Goal: Check status: Check status

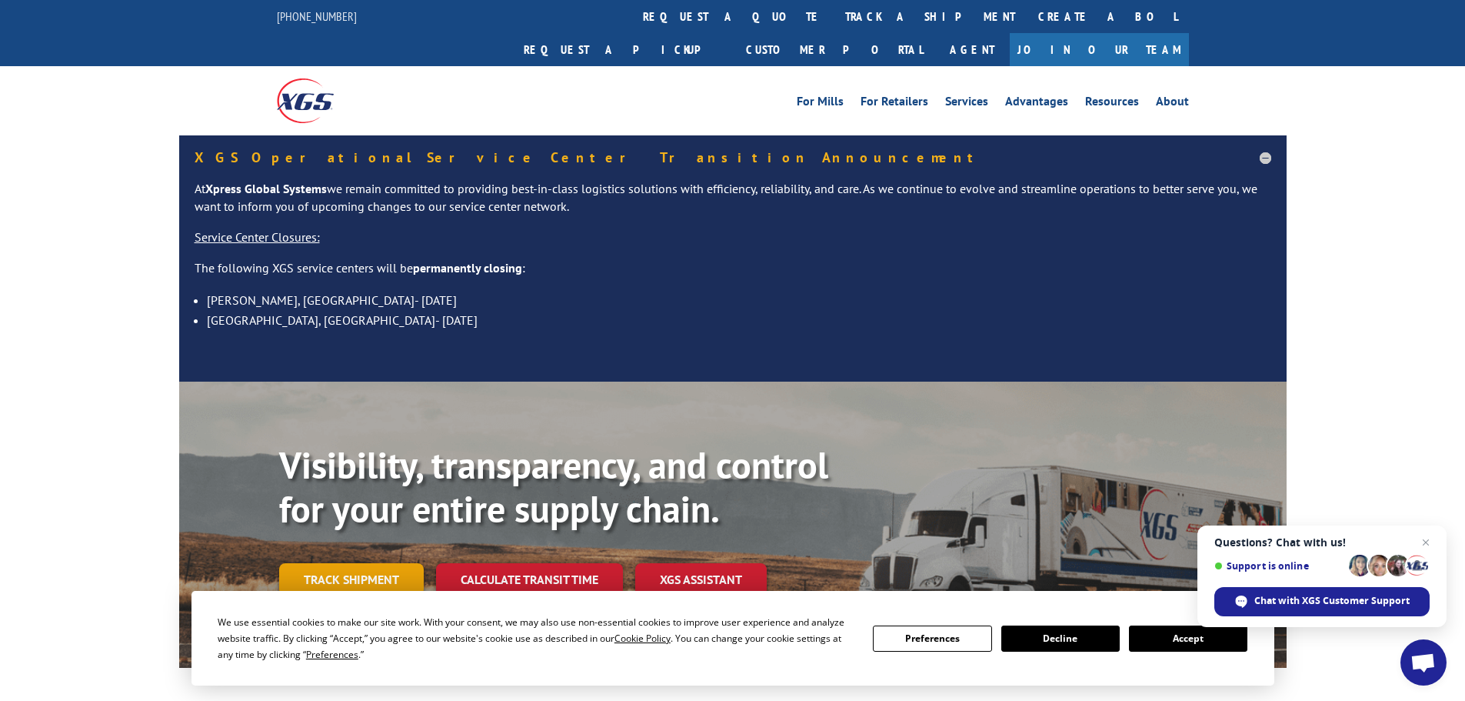
click at [387, 563] on link "Track shipment" at bounding box center [351, 579] width 145 height 32
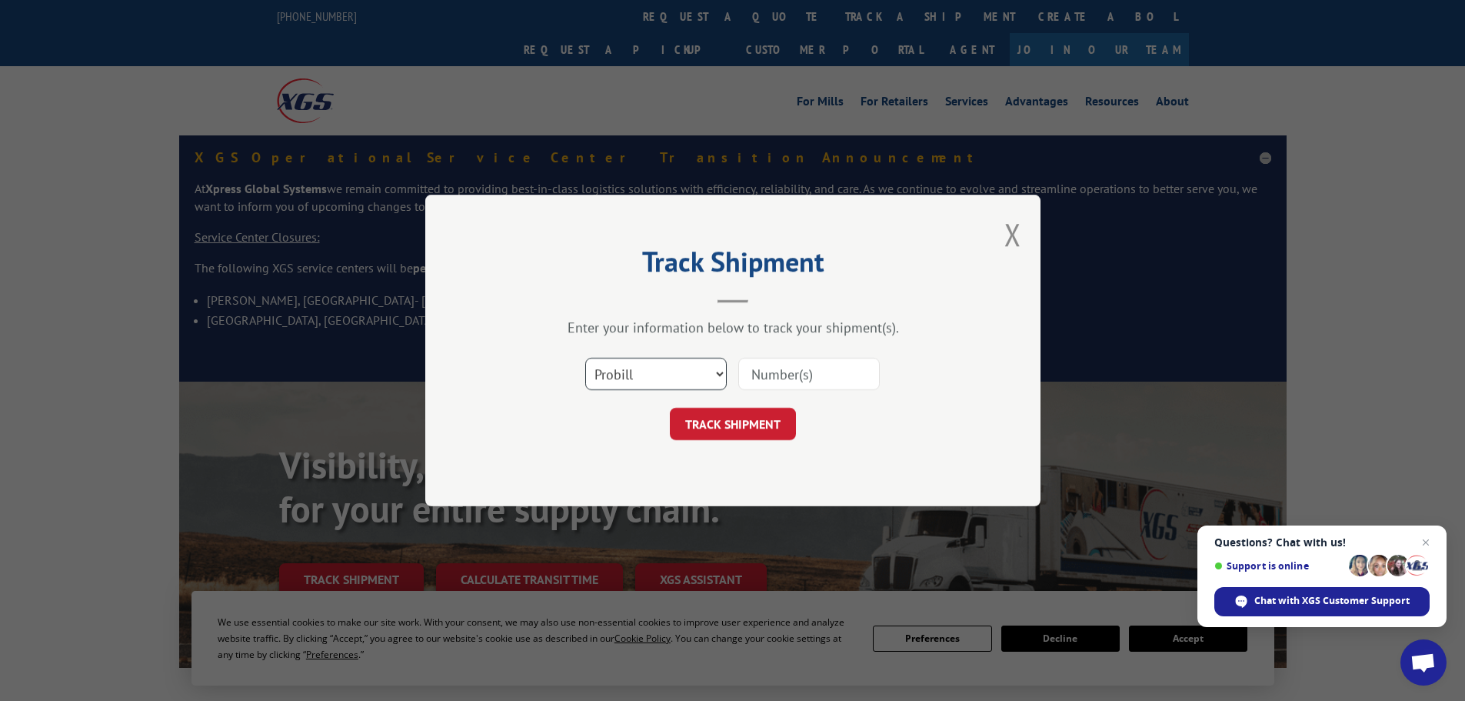
click at [705, 375] on select "Select category... Probill BOL PO" at bounding box center [656, 374] width 142 height 32
click at [585, 358] on select "Select category... Probill BOL PO" at bounding box center [656, 374] width 142 height 32
click at [784, 378] on input at bounding box center [809, 374] width 142 height 32
type input "5989467"
click button "TRACK SHIPMENT" at bounding box center [733, 424] width 126 height 32
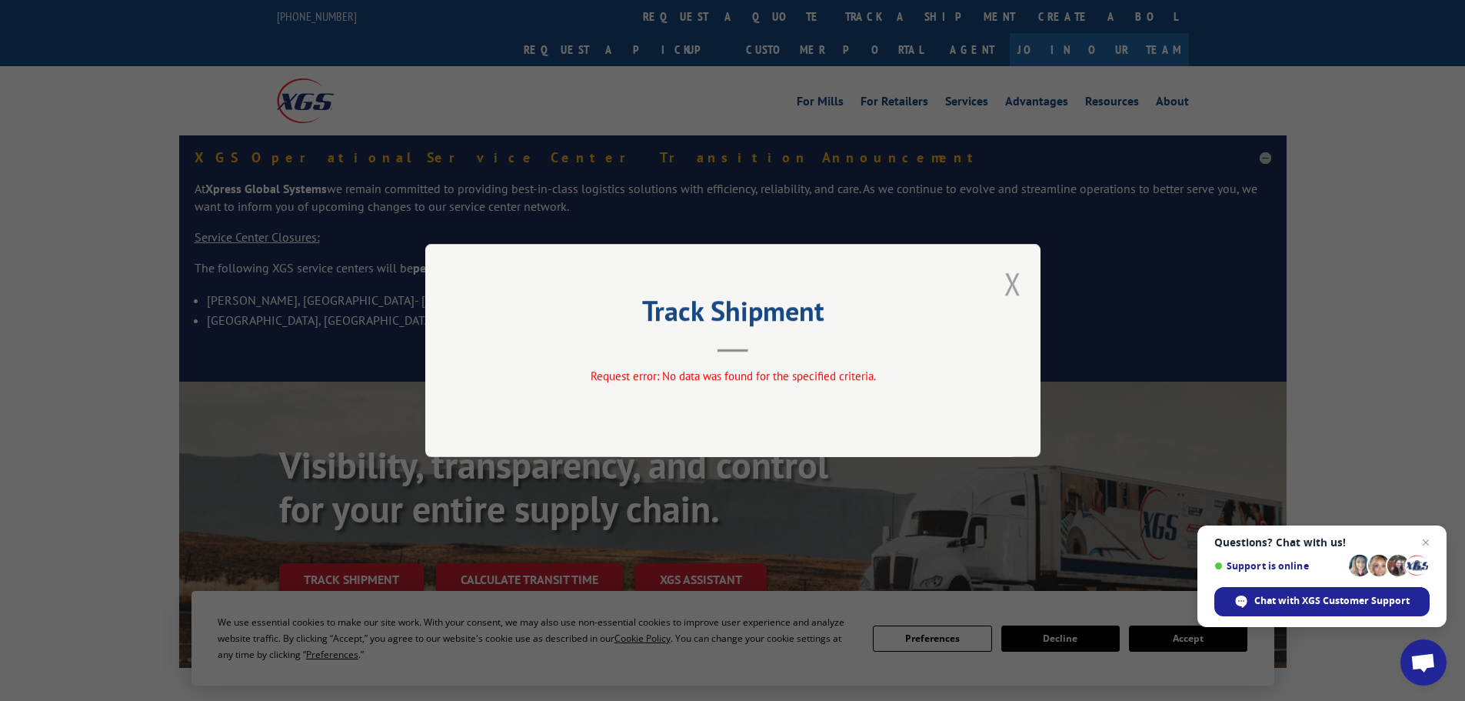
click at [1019, 273] on button "Close modal" at bounding box center [1013, 283] width 17 height 41
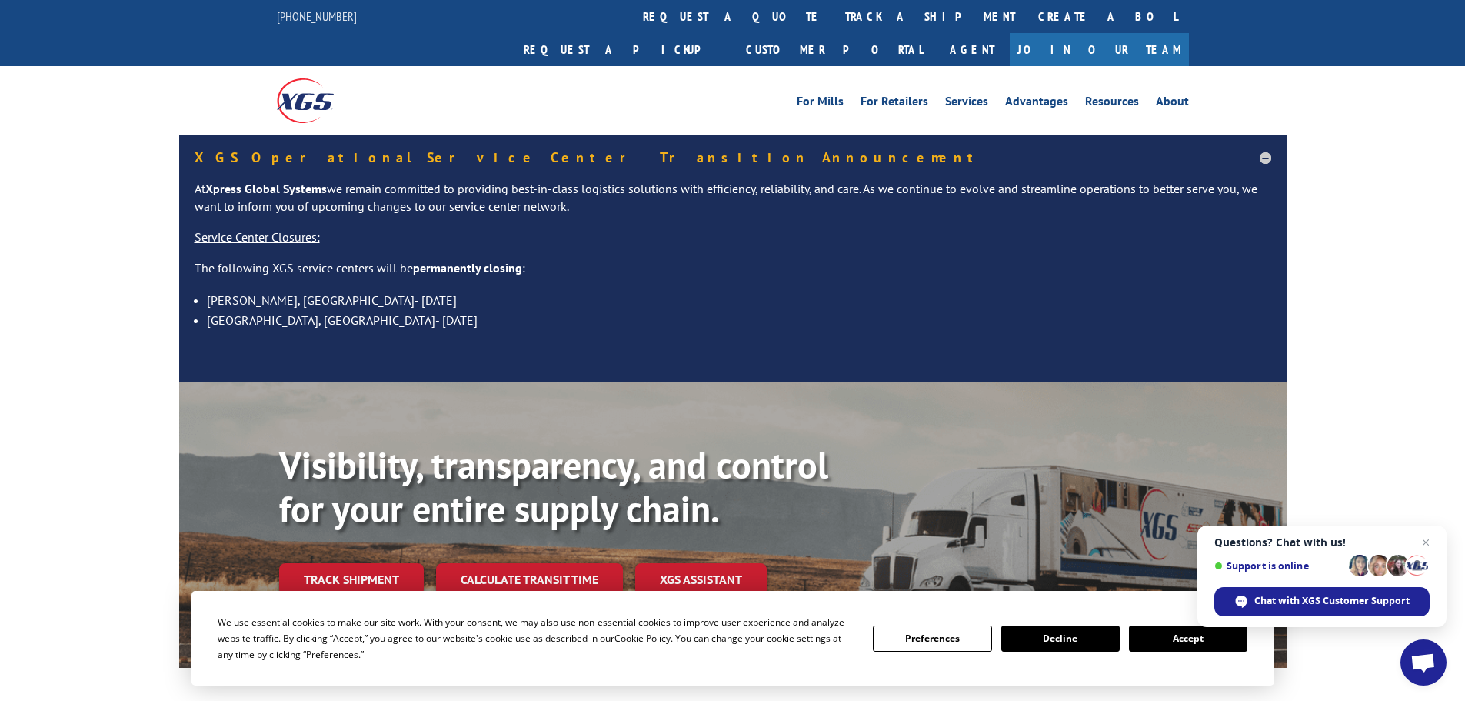
click at [377, 563] on link "Track shipment" at bounding box center [351, 579] width 145 height 32
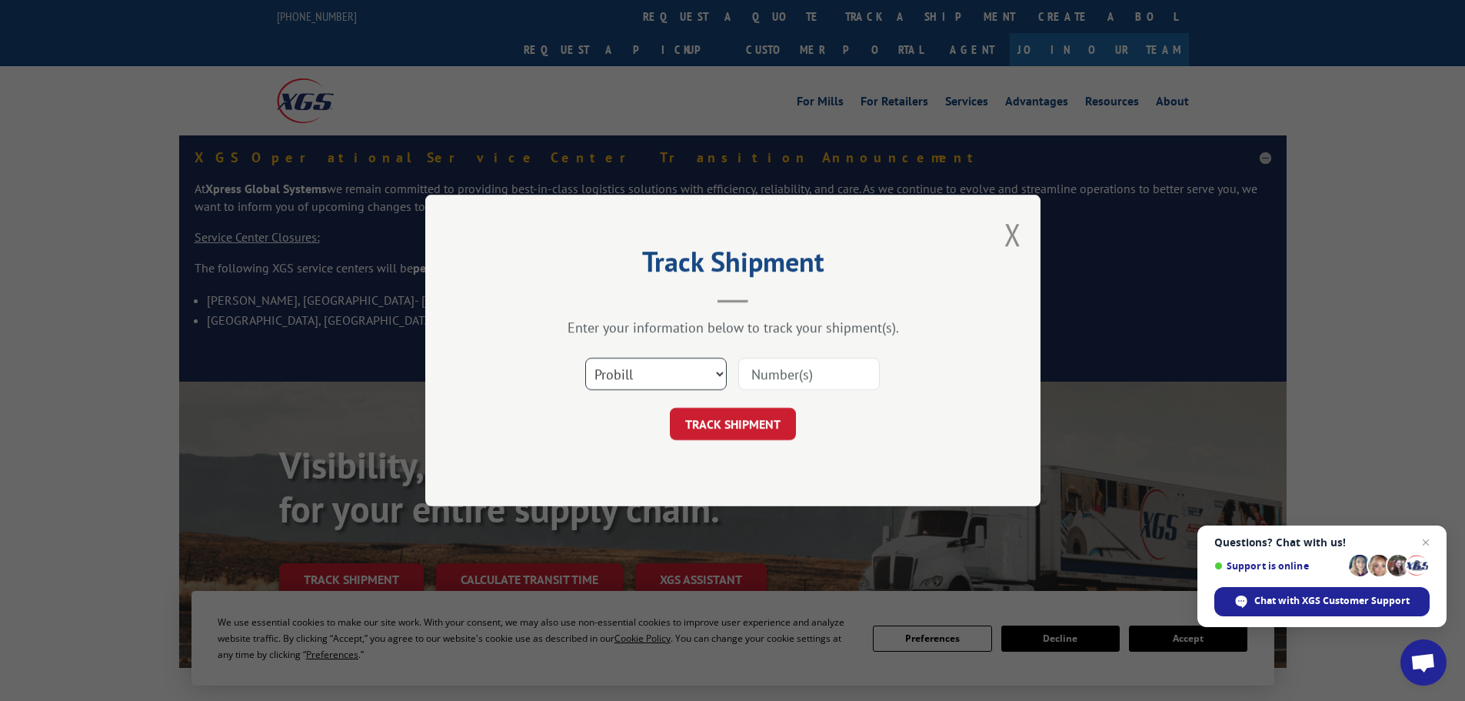
click at [694, 375] on select "Select category... Probill BOL PO" at bounding box center [656, 374] width 142 height 32
select select "po"
click at [585, 358] on select "Select category... Probill BOL PO" at bounding box center [656, 374] width 142 height 32
drag, startPoint x: 882, startPoint y: 352, endPoint x: 863, endPoint y: 369, distance: 25.0
click at [879, 355] on div "Select category... Probill BOL PO" at bounding box center [733, 373] width 462 height 51
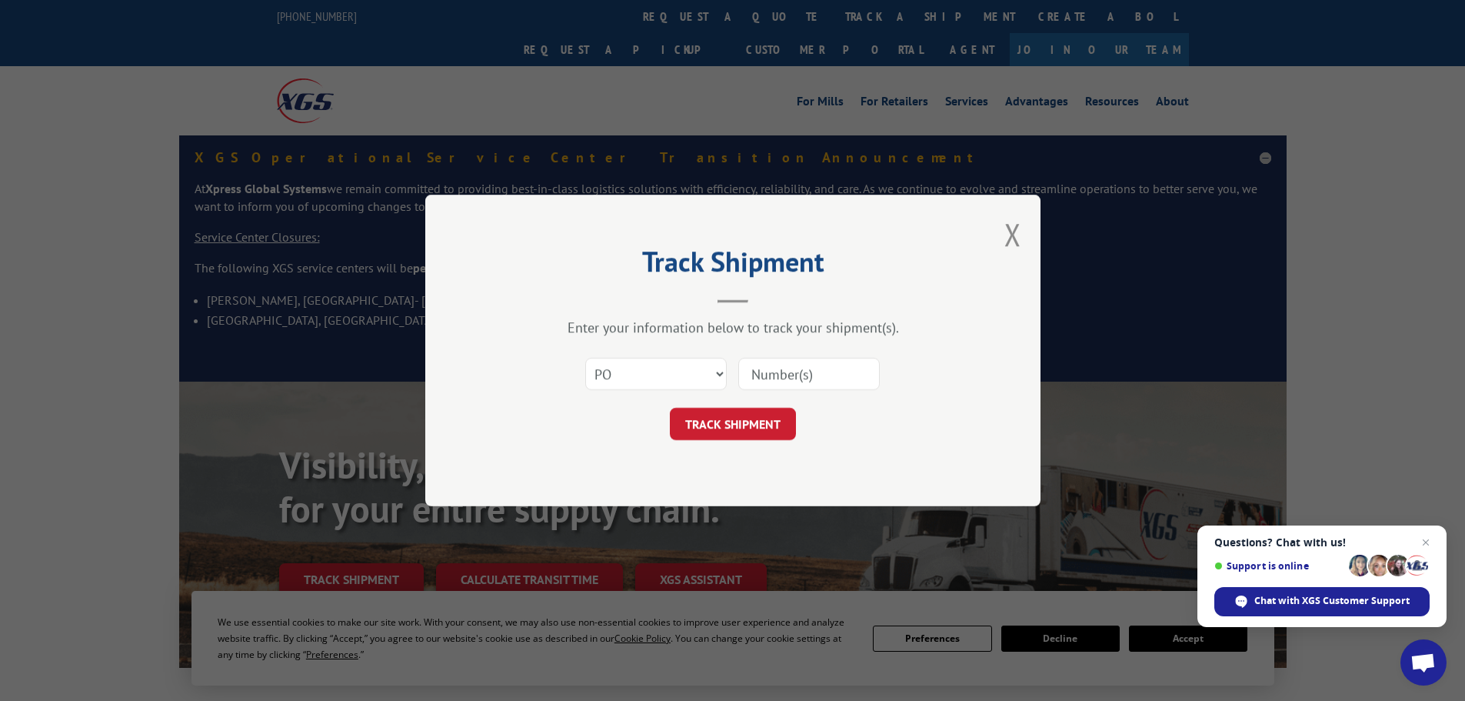
click at [861, 369] on input at bounding box center [809, 374] width 142 height 32
type input "CI001991"
click button "TRACK SHIPMENT" at bounding box center [733, 424] width 126 height 32
